Goal: Task Accomplishment & Management: Complete application form

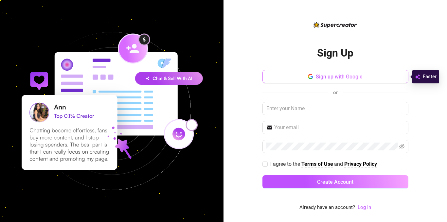
click at [356, 76] on span "Sign up with Google" at bounding box center [339, 77] width 47 height 6
click at [346, 74] on span "Sign up with Google" at bounding box center [339, 77] width 47 height 6
click at [314, 77] on button "Sign up with Google" at bounding box center [335, 76] width 146 height 13
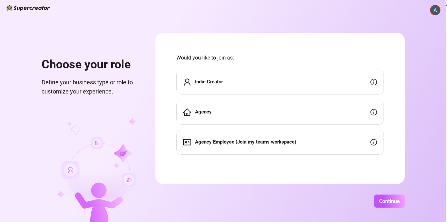
click at [279, 77] on div "Indie Creator" at bounding box center [279, 82] width 207 height 25
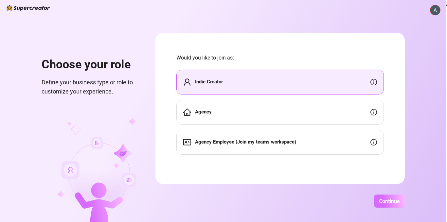
click at [384, 204] on button "Continue" at bounding box center [389, 201] width 31 height 13
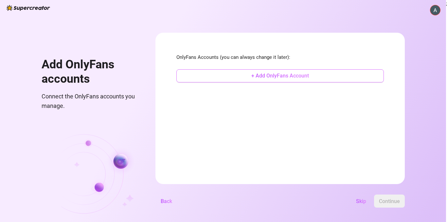
click at [317, 80] on button "+ Add OnlyFans Account" at bounding box center [279, 75] width 207 height 13
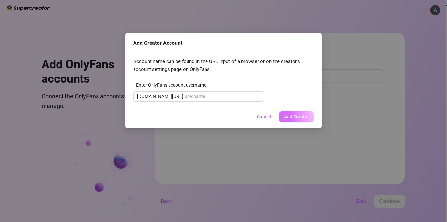
click at [282, 117] on button "Add Creator" at bounding box center [296, 117] width 35 height 10
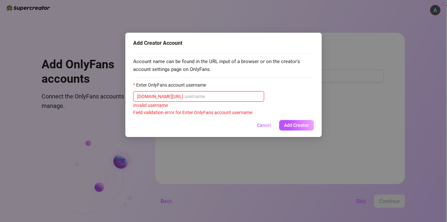
click at [241, 96] on input "Enter OnlyFans account username" at bounding box center [222, 96] width 76 height 7
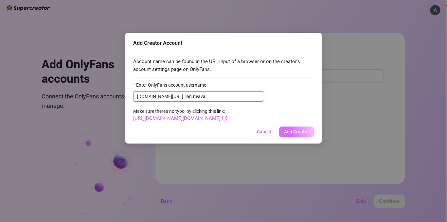
type input "lian.neava"
click at [306, 127] on button "Add Creator" at bounding box center [296, 132] width 35 height 10
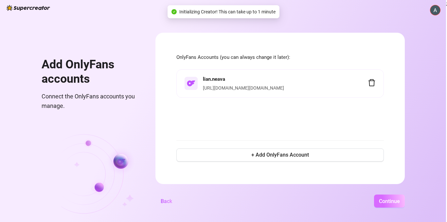
click at [392, 196] on button "Continue" at bounding box center [389, 201] width 31 height 13
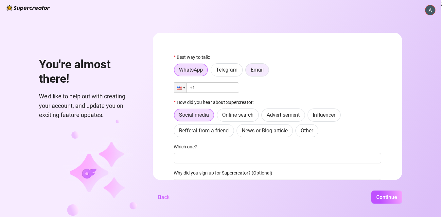
click at [267, 75] on label "Email" at bounding box center [257, 69] width 24 height 13
click at [247, 72] on input "Email" at bounding box center [247, 72] width 0 height 0
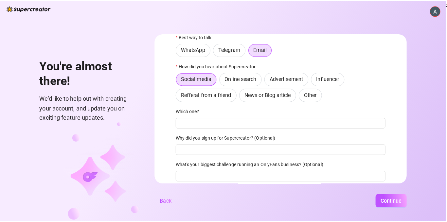
scroll to position [42, 0]
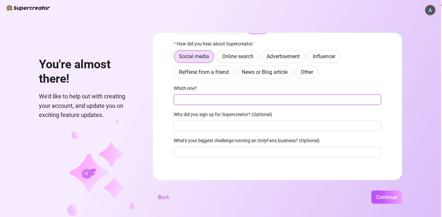
click at [249, 100] on input "Which one?" at bounding box center [277, 100] width 207 height 10
type input "instagram"
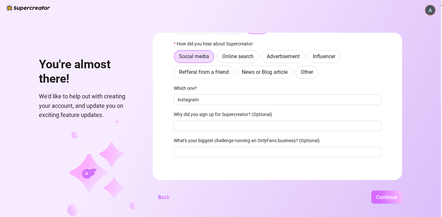
click at [385, 198] on span "Continue" at bounding box center [386, 197] width 21 height 6
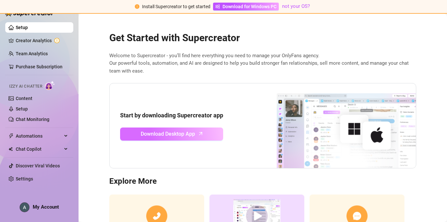
click at [192, 130] on link "Download Desktop App" at bounding box center [171, 134] width 103 height 13
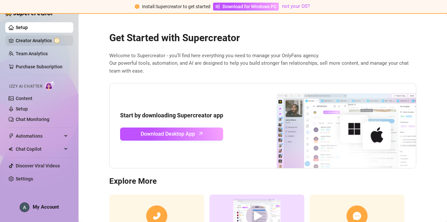
click at [25, 38] on link "Creator Analytics" at bounding box center [42, 40] width 52 height 10
